Goal: Task Accomplishment & Management: Manage account settings

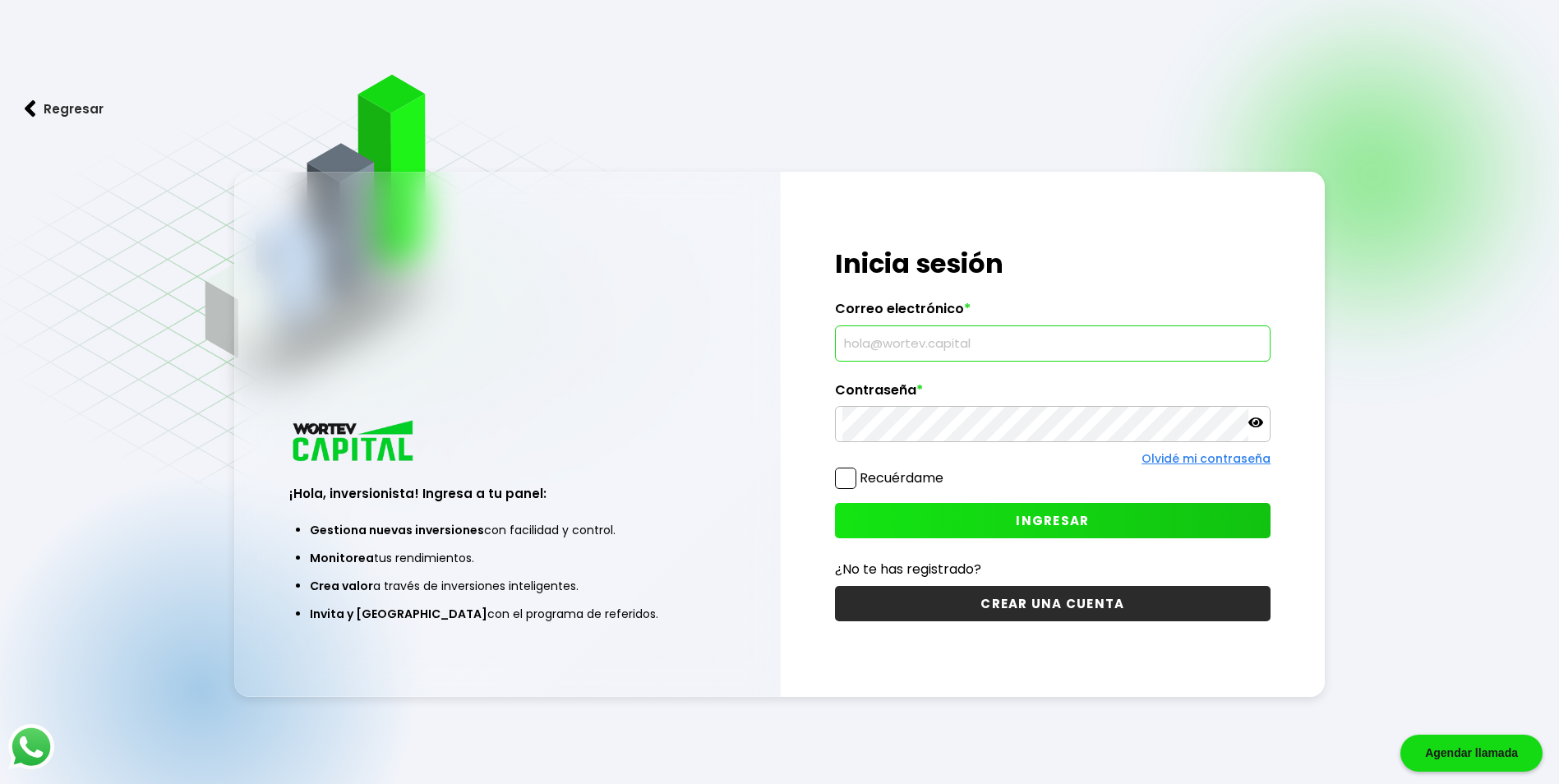
click at [899, 341] on input "text" at bounding box center [1053, 343] width 421 height 34
click at [918, 341] on input "[DOMAIN_NAME]" at bounding box center [1053, 343] width 421 height 34
type input "[EMAIL_ADDRESS][DOMAIN_NAME]"
click at [1074, 526] on span "INGRESAR" at bounding box center [1052, 521] width 73 height 18
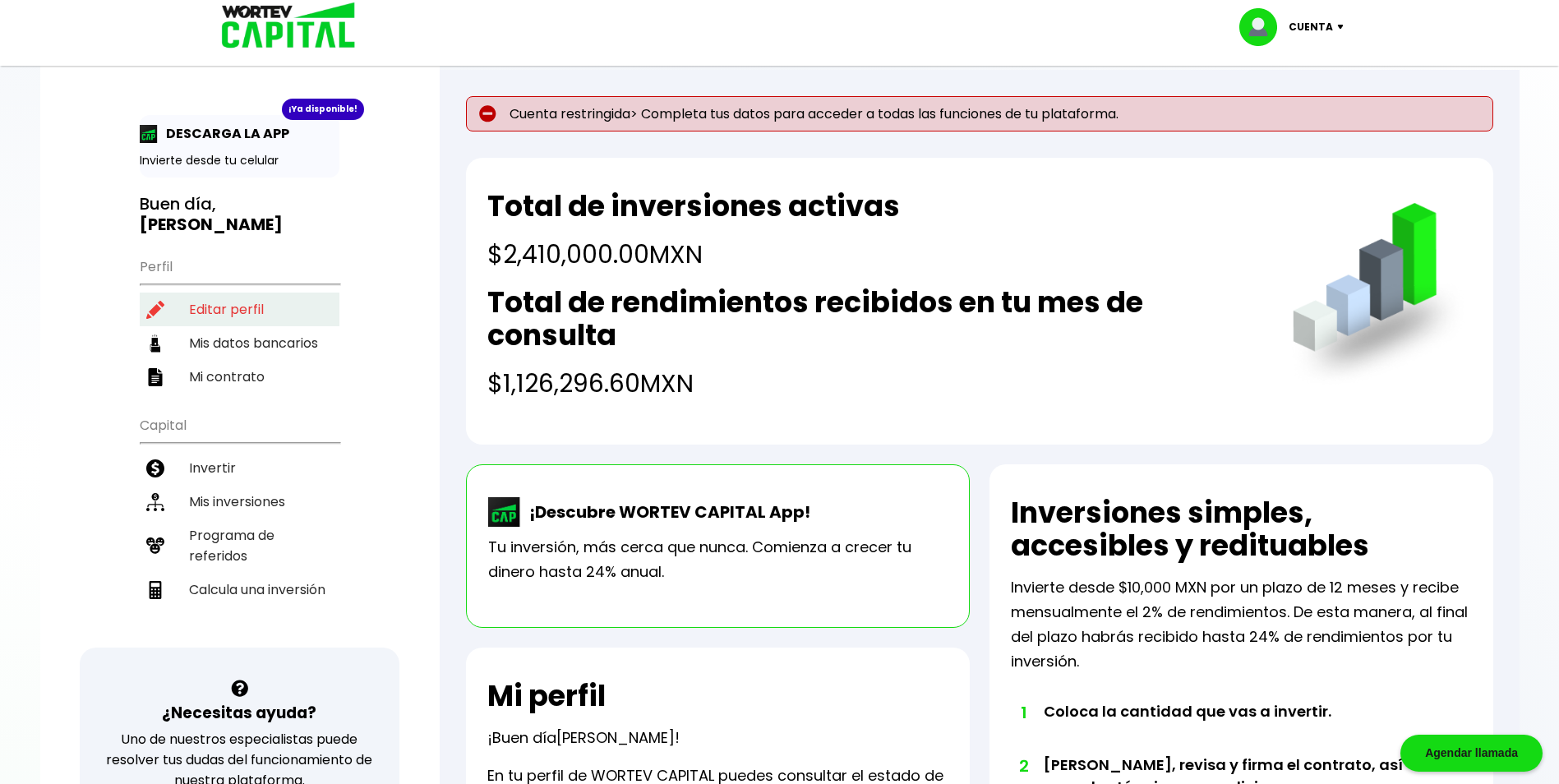
click at [231, 292] on li "Editar perfil" at bounding box center [239, 309] width 200 height 33
select select "Hombre"
select select "Bachillerato"
select select "CO"
select select "HSBC"
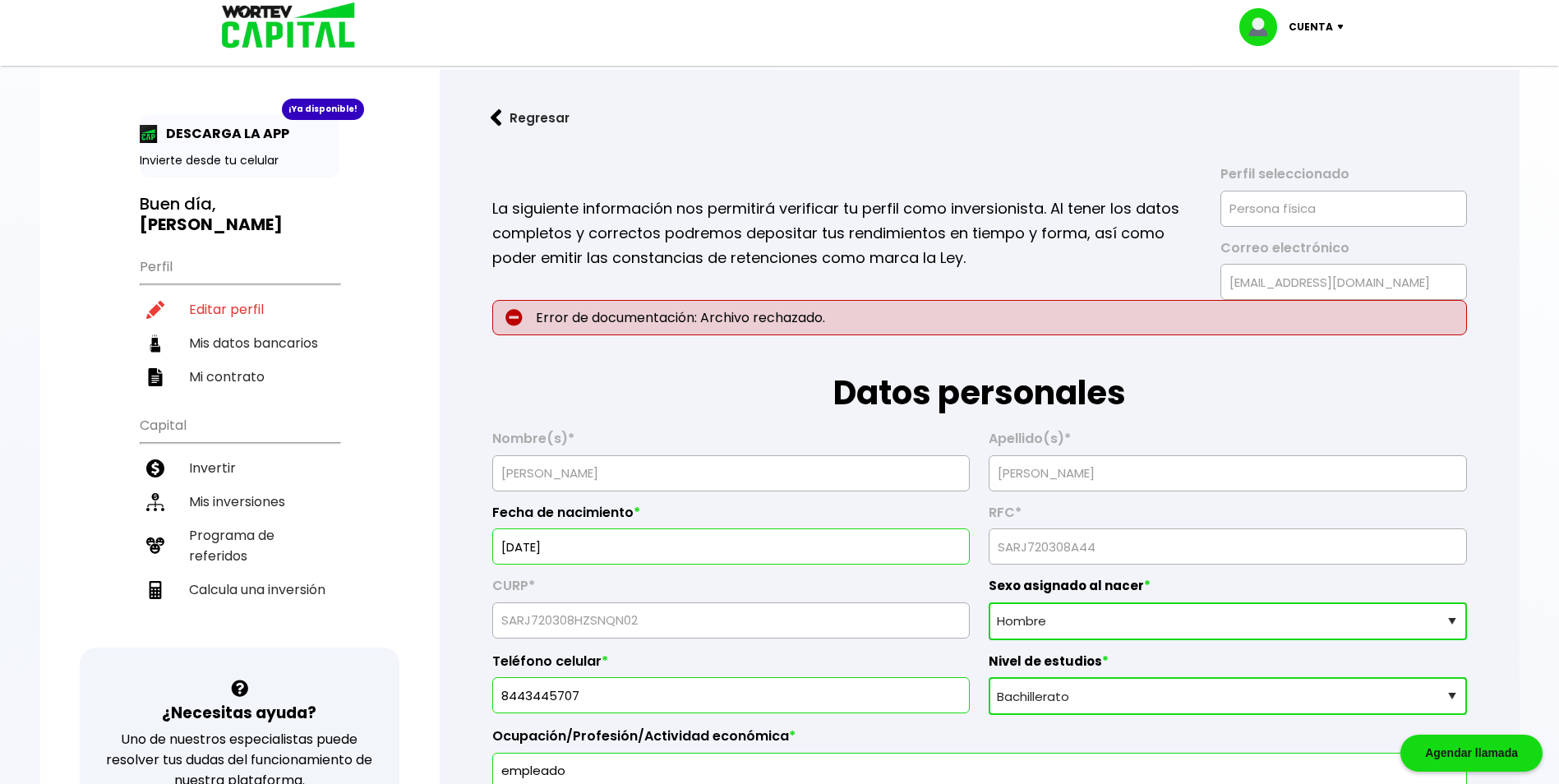
click at [1340, 26] on img at bounding box center [1343, 27] width 22 height 5
click at [230, 487] on li "Mis inversiones" at bounding box center [239, 502] width 200 height 33
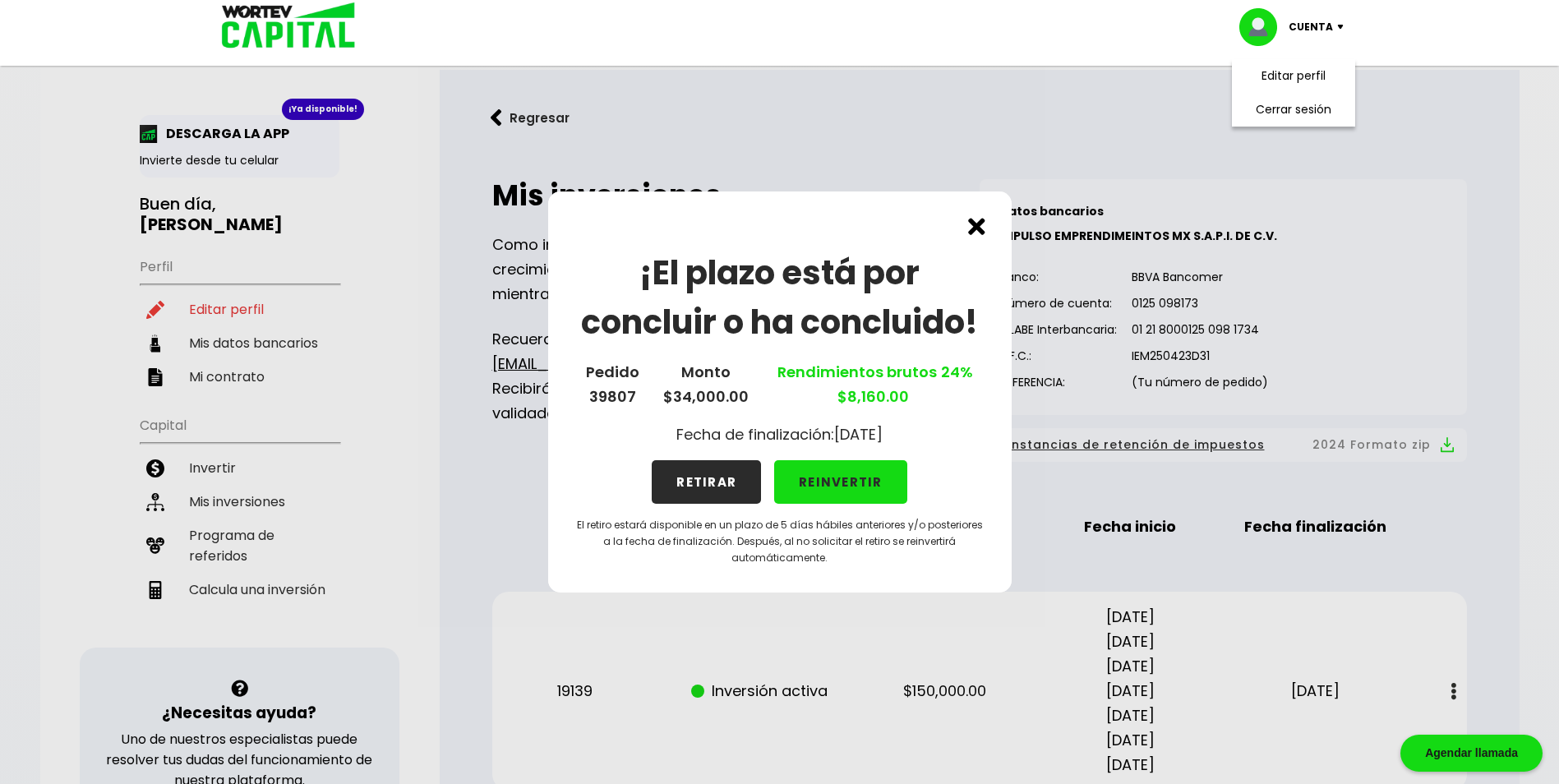
click at [977, 229] on img at bounding box center [977, 226] width 18 height 18
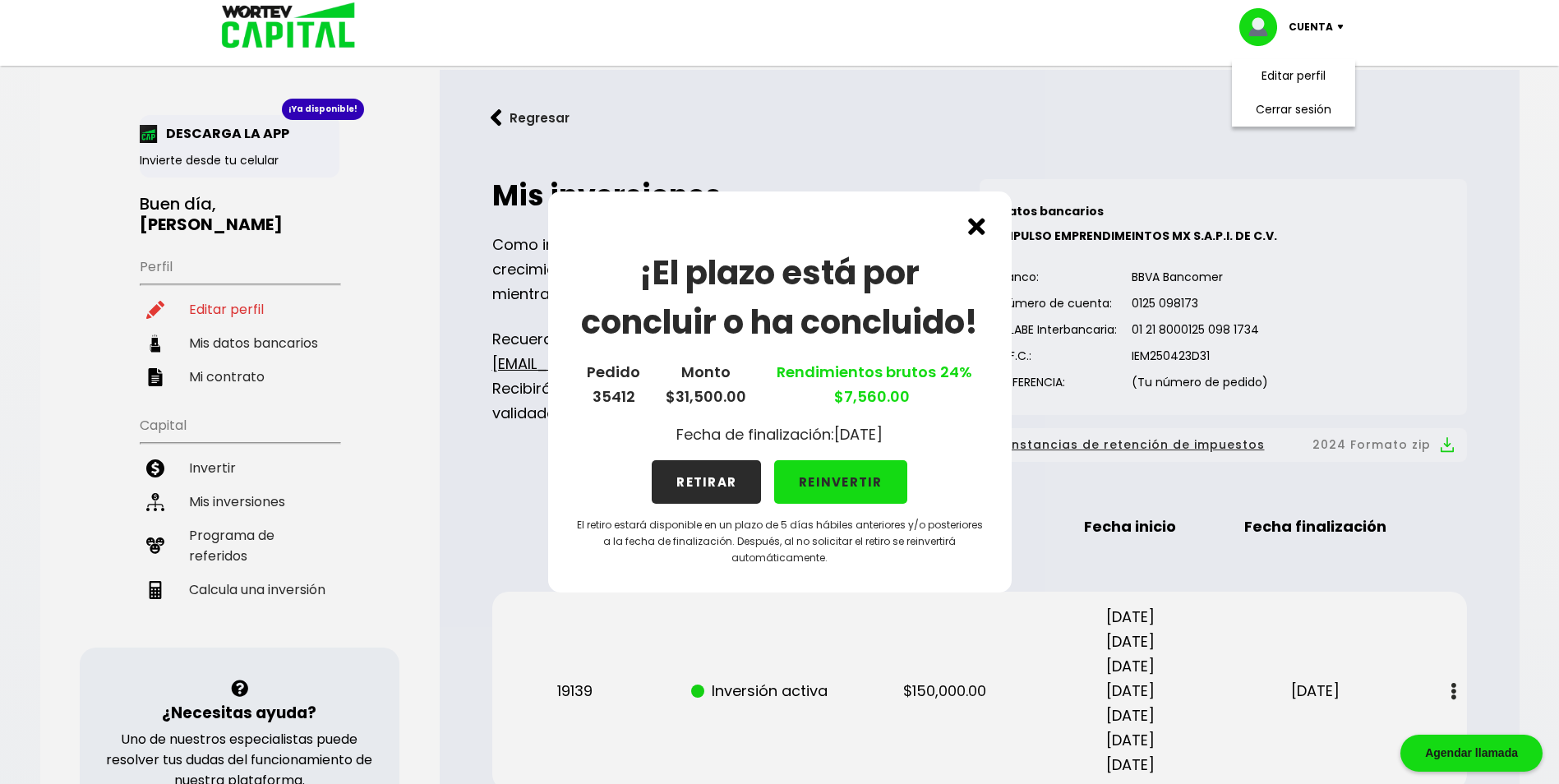
click at [852, 482] on button "REINVERTIR" at bounding box center [841, 481] width 133 height 43
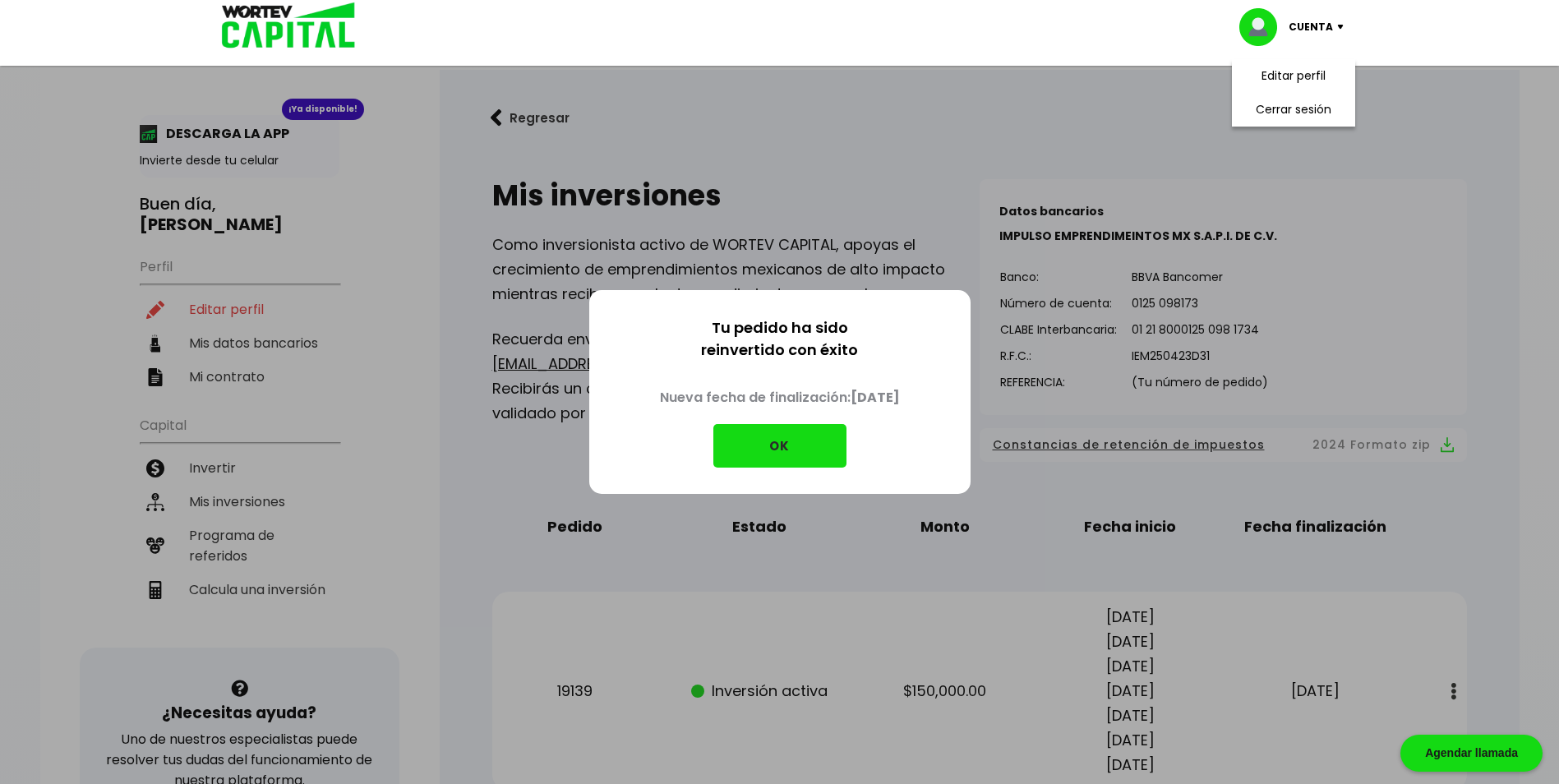
click at [783, 441] on button "OK" at bounding box center [779, 445] width 133 height 43
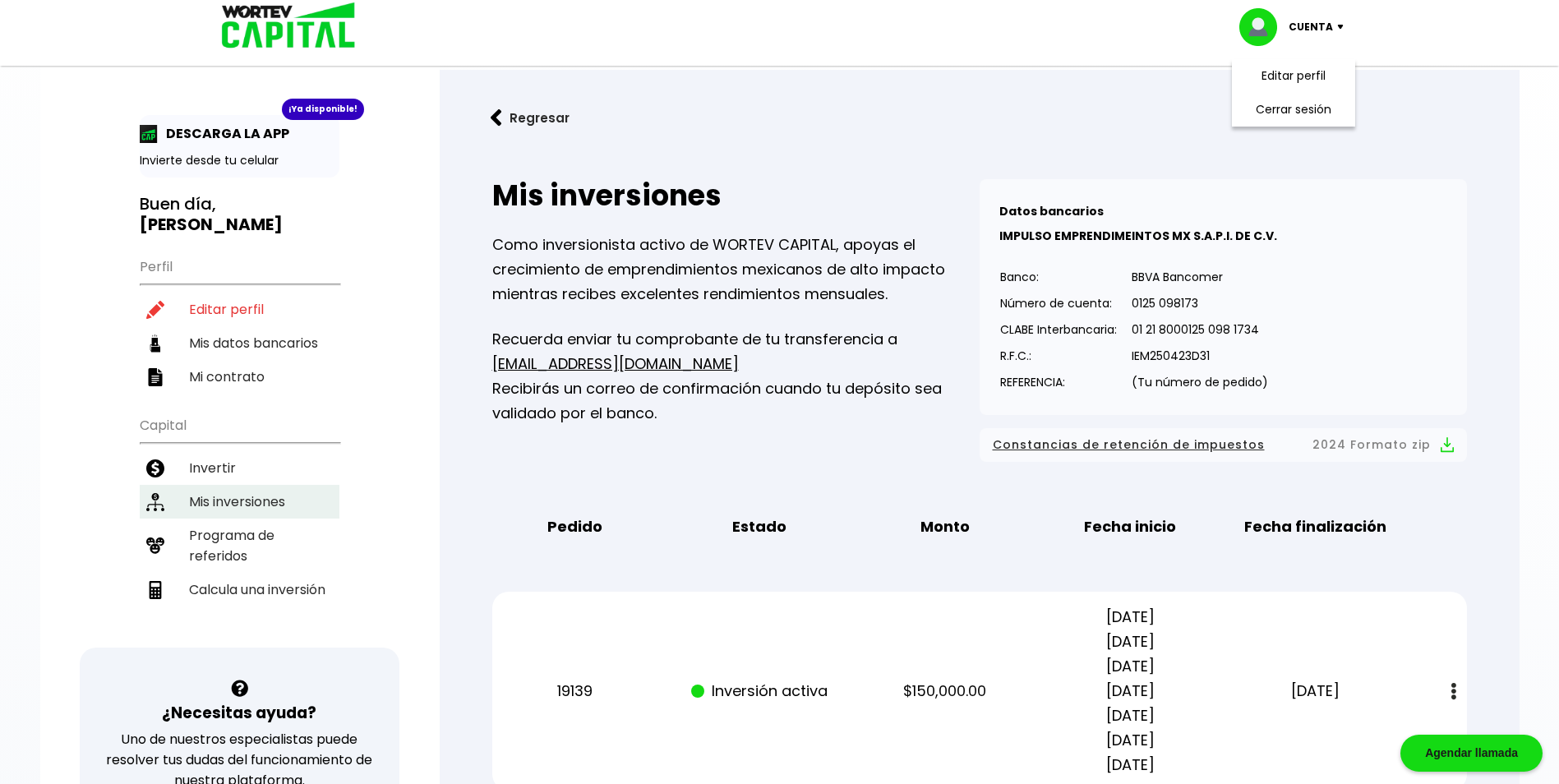
click at [239, 485] on li "Mis inversiones" at bounding box center [239, 502] width 200 height 33
click at [158, 248] on ul "Perfil Editar perfil Mis datos bancarios Mi contrato" at bounding box center [239, 320] width 200 height 145
click at [188, 201] on h3 "Buen día, [PERSON_NAME]" at bounding box center [239, 214] width 200 height 41
click at [502, 117] on img at bounding box center [496, 118] width 11 height 18
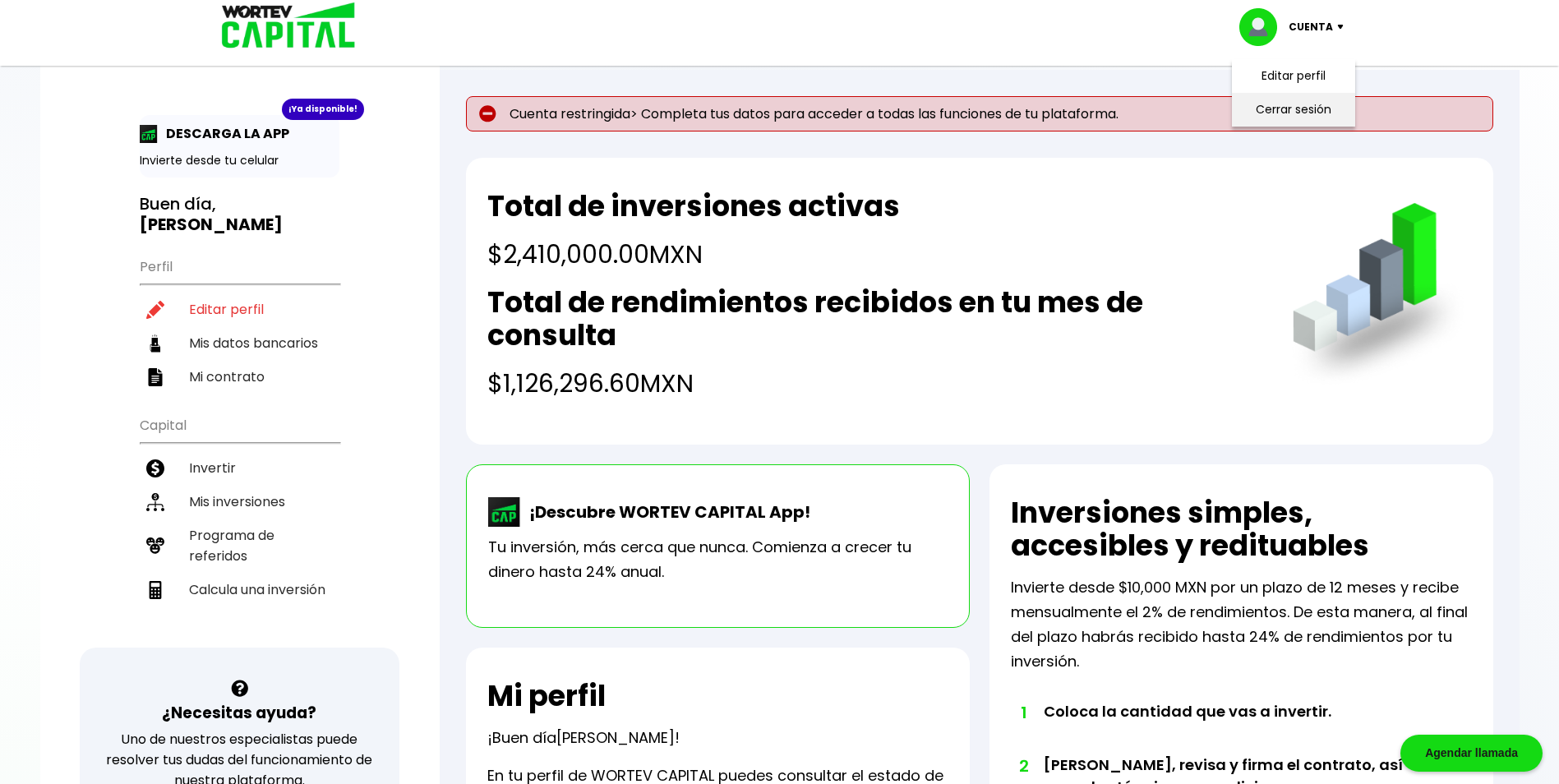
click at [1291, 107] on li "Cerrar sesión" at bounding box center [1293, 110] width 131 height 33
